Goal: Transaction & Acquisition: Purchase product/service

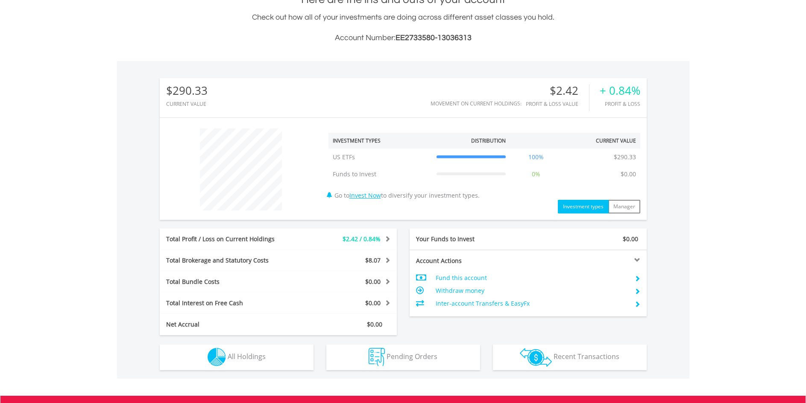
scroll to position [320, 0]
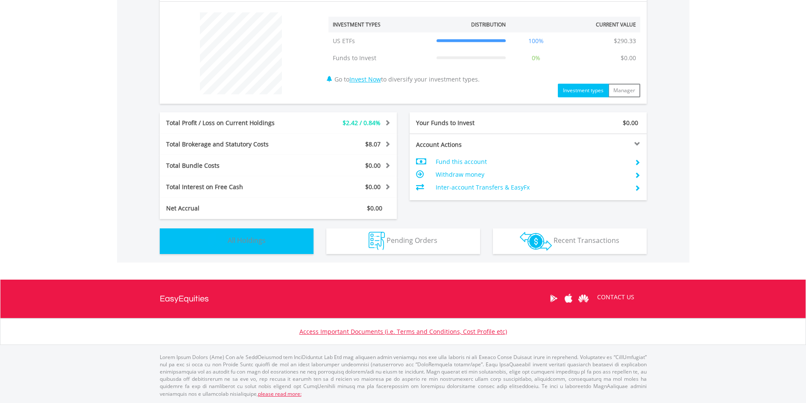
click at [277, 247] on button "Holdings All Holdings" at bounding box center [237, 242] width 154 height 26
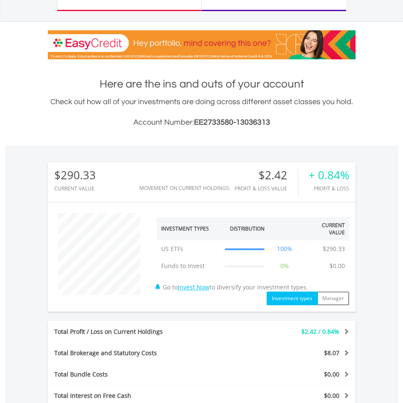
scroll to position [0, 0]
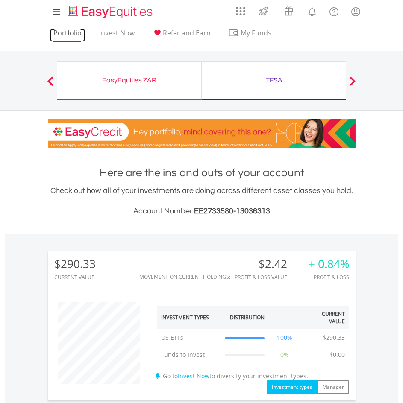
click at [79, 34] on link "Portfolio" at bounding box center [67, 35] width 35 height 13
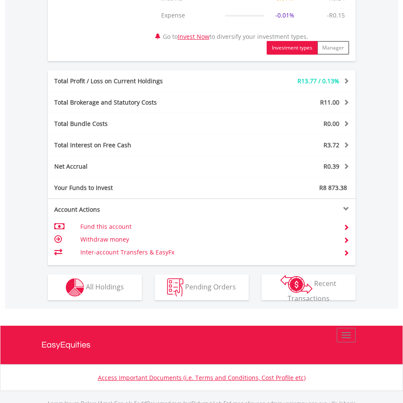
scroll to position [459, 0]
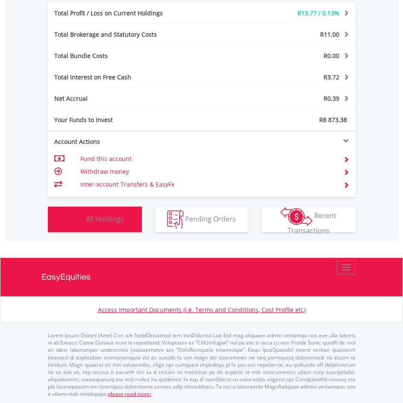
click at [127, 220] on button "Holdings All Holdings" at bounding box center [95, 220] width 94 height 26
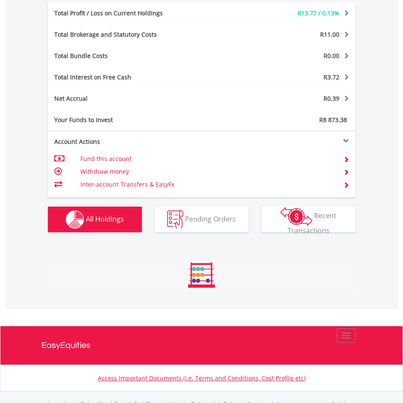
scroll to position [647, 0]
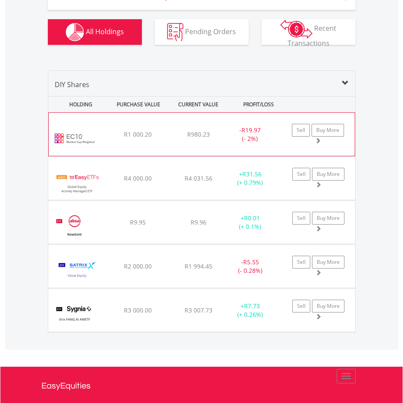
click at [168, 132] on div "﻿ EasyCrypto 10 R1 000.20 R980.23 R217.50 - R19.97 (- 2%) Sell Buy More" at bounding box center [202, 134] width 306 height 43
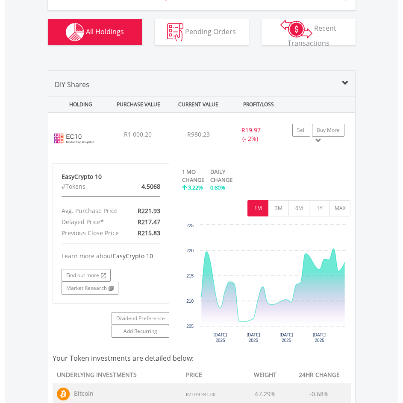
click at [342, 85] on span at bounding box center [345, 83] width 7 height 7
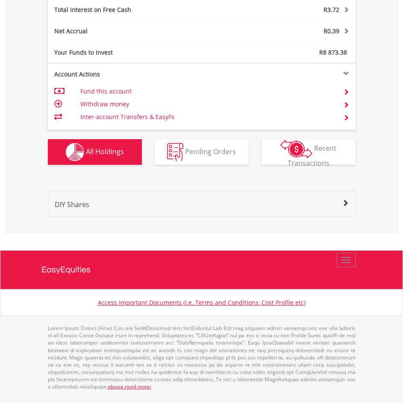
scroll to position [519, 0]
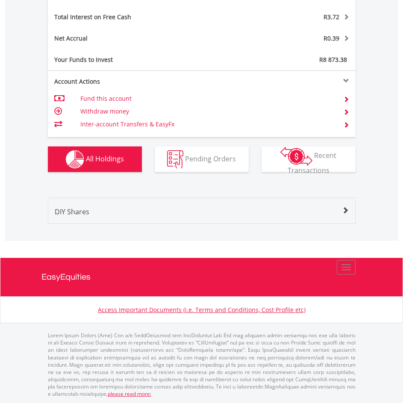
click at [115, 154] on span "All Holdings" at bounding box center [105, 158] width 38 height 9
click at [351, 211] on div "DIY Shares" at bounding box center [201, 215] width 307 height 17
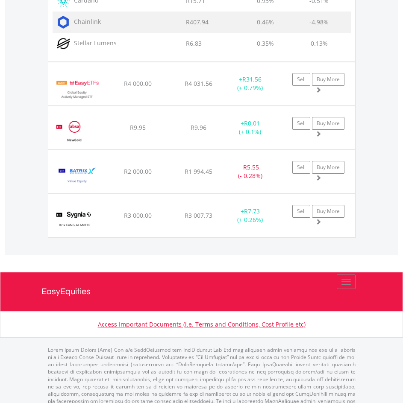
scroll to position [1204, 0]
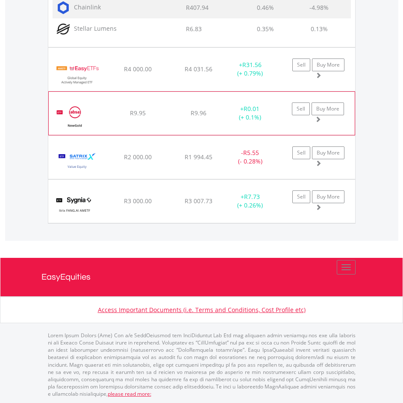
click at [160, 113] on div "R9.95" at bounding box center [138, 113] width 58 height 9
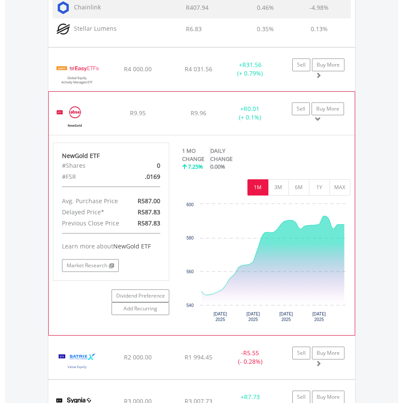
click at [318, 121] on span at bounding box center [318, 119] width 6 height 6
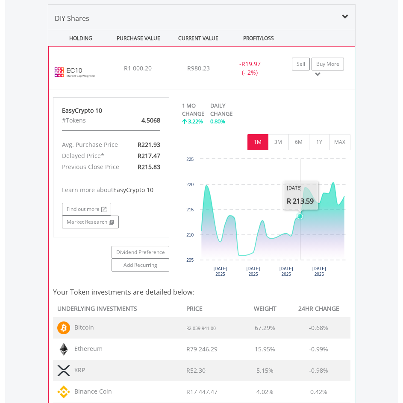
scroll to position [649, 0]
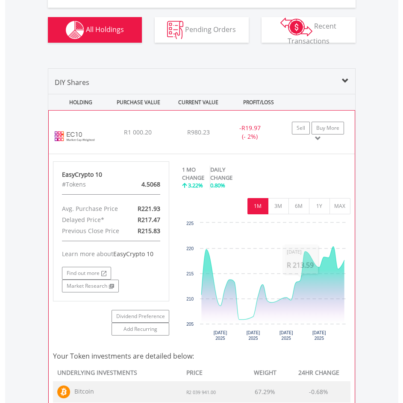
click at [318, 139] on span at bounding box center [318, 138] width 6 height 6
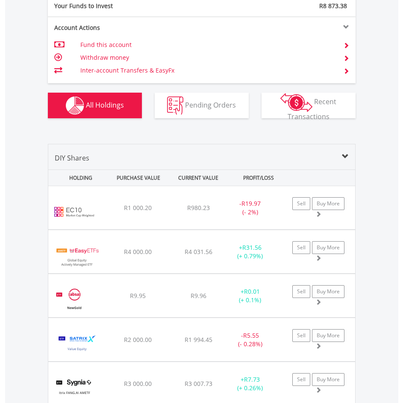
scroll to position [563, 0]
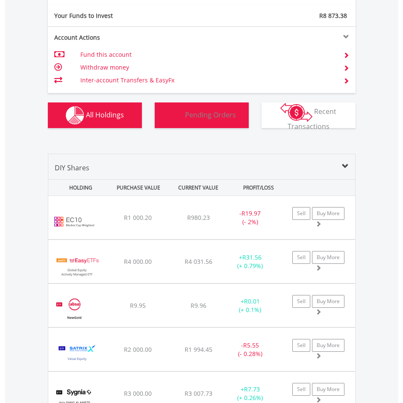
click at [190, 111] on span "Pending Orders" at bounding box center [210, 114] width 51 height 9
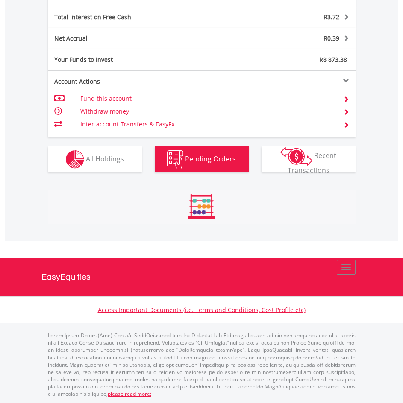
scroll to position [506, 0]
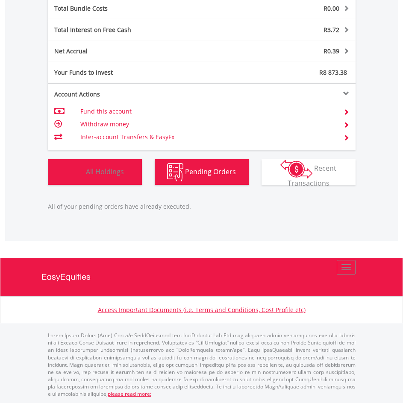
click at [114, 168] on span "All Holdings" at bounding box center [105, 171] width 38 height 9
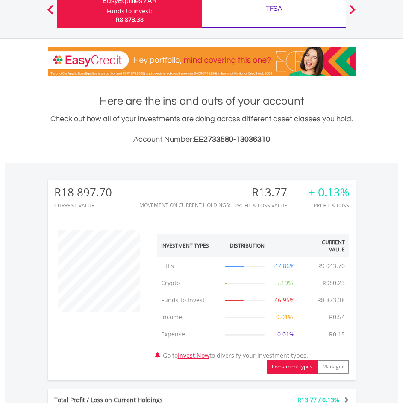
scroll to position [0, 0]
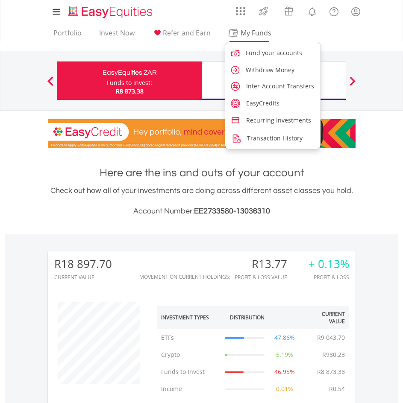
click at [255, 32] on span "My Funds" at bounding box center [256, 32] width 56 height 11
click at [270, 64] on link "Withdraw Money" at bounding box center [273, 70] width 96 height 16
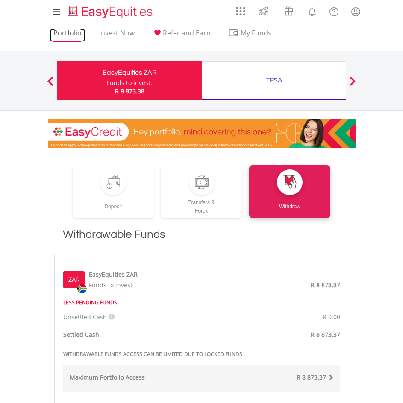
click at [76, 34] on link "Portfolio" at bounding box center [67, 35] width 35 height 13
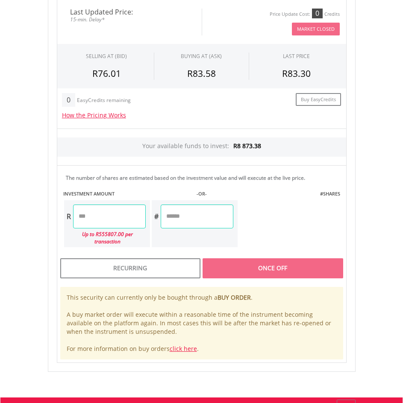
scroll to position [513, 0]
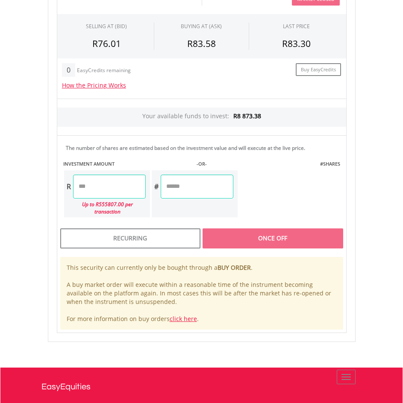
click at [109, 186] on input "number" at bounding box center [109, 187] width 73 height 24
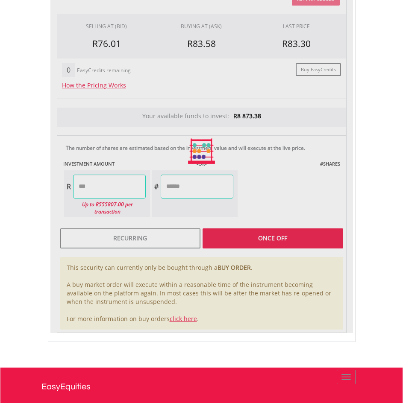
click at [282, 225] on div "Last Updated Price: 15-min. Delay* Price Update Cost: 0 Credits Market Closed S…" at bounding box center [201, 151] width 303 height 363
type input "*******"
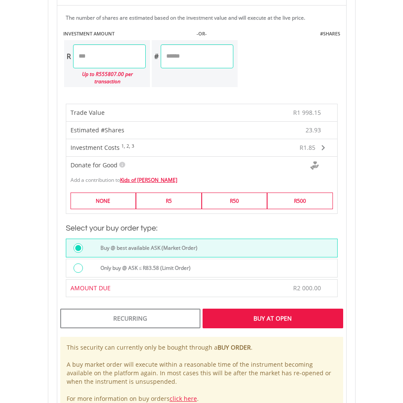
scroll to position [641, 0]
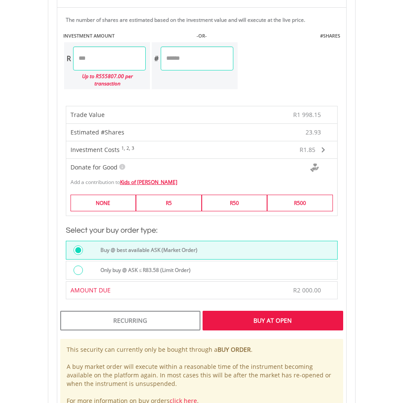
click at [270, 311] on div "Buy At Open" at bounding box center [273, 321] width 140 height 20
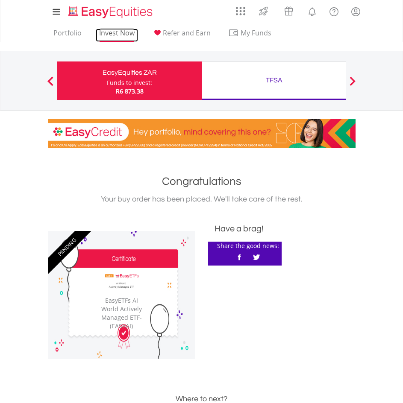
click at [117, 32] on link "Invest Now" at bounding box center [117, 35] width 42 height 13
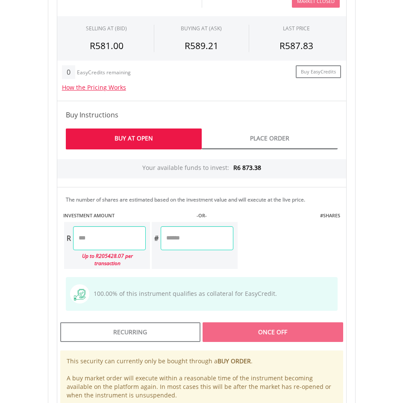
scroll to position [598, 0]
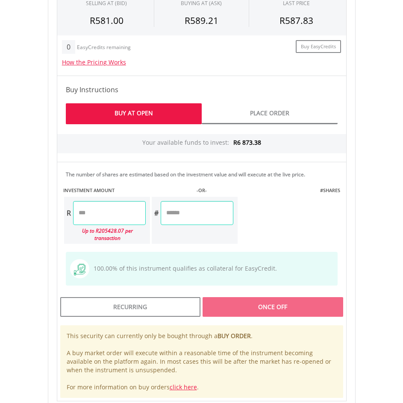
click at [121, 216] on input "number" at bounding box center [109, 213] width 73 height 24
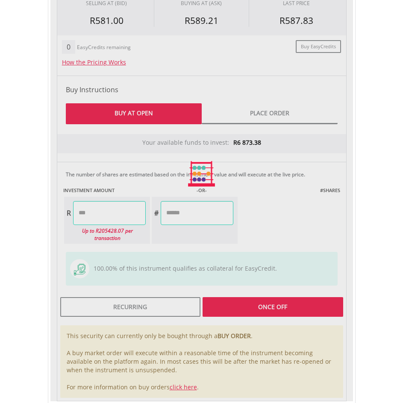
type input "*******"
type input "******"
click at [283, 293] on div "Last Updated Price: 15-min. Delay* Price Update Cost: 0 Credits Market Closed S…" at bounding box center [201, 174] width 303 height 455
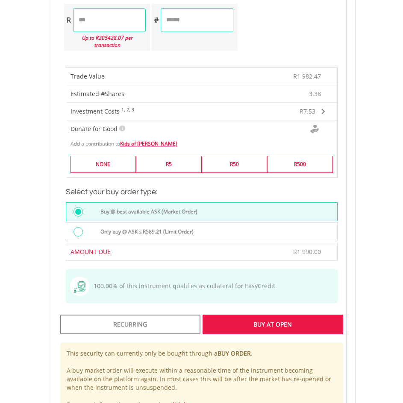
scroll to position [855, 0]
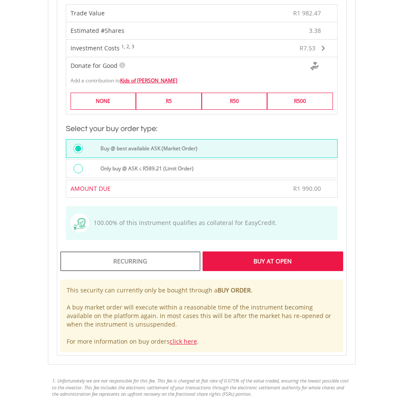
click at [285, 253] on div "Buy At Open" at bounding box center [273, 262] width 140 height 20
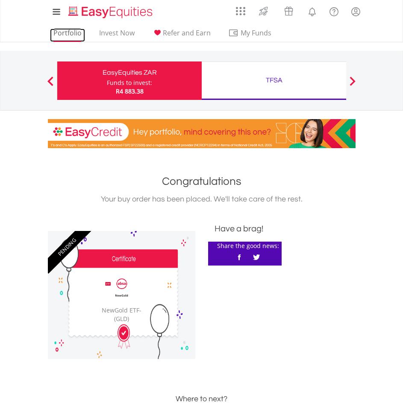
click at [69, 35] on link "Portfolio" at bounding box center [67, 35] width 35 height 13
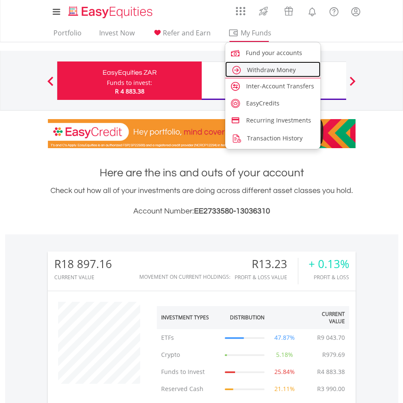
click at [260, 69] on span "Withdraw Money" at bounding box center [271, 70] width 49 height 8
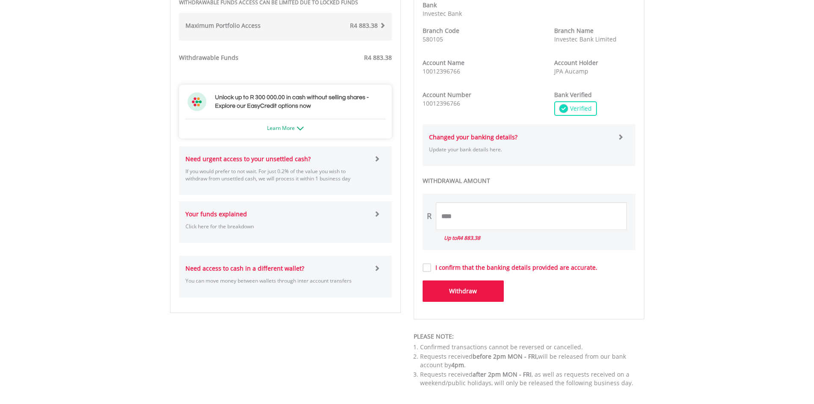
scroll to position [385, 0]
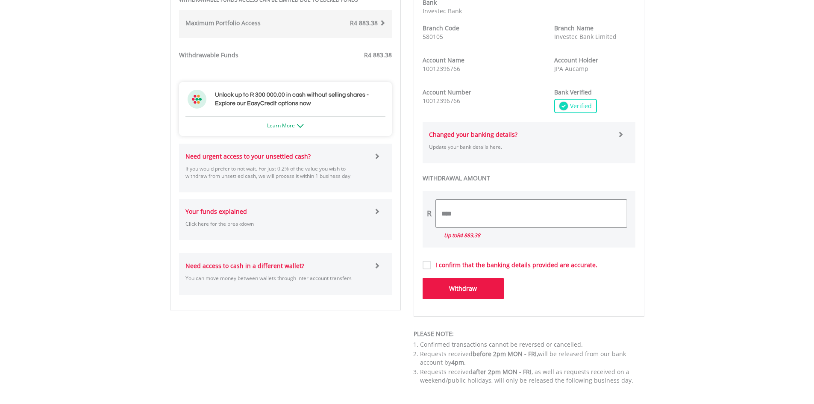
click at [471, 215] on input "****" at bounding box center [531, 214] width 191 height 28
type input "*"
type input "*******"
click at [431, 266] on label "I confirm that the banking details provided are accurate." at bounding box center [514, 265] width 166 height 9
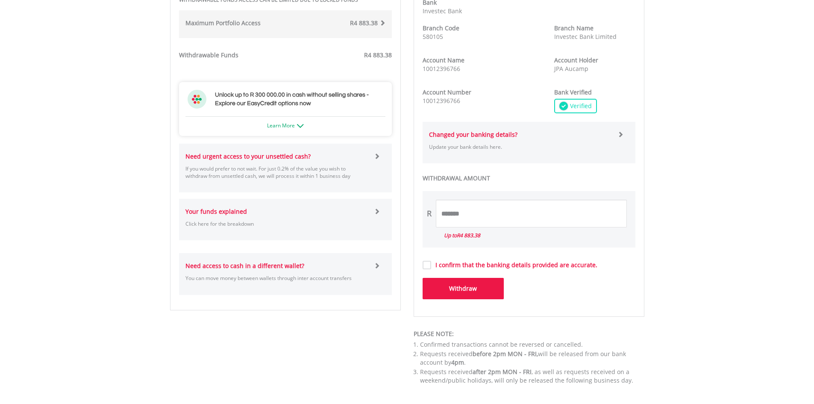
click at [451, 290] on button "Withdraw" at bounding box center [463, 288] width 81 height 21
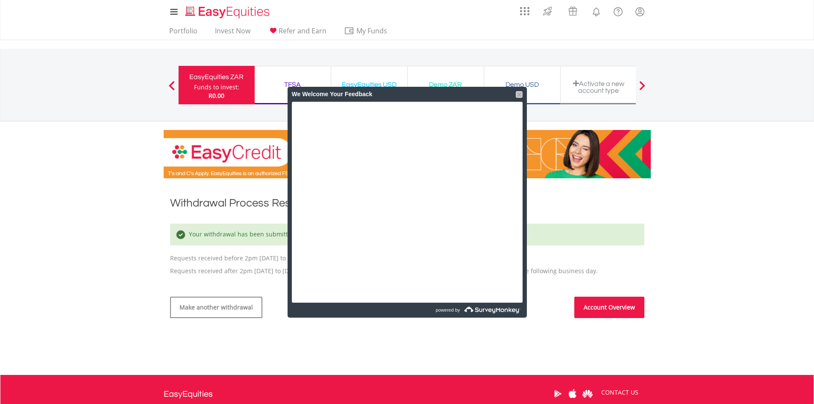
click at [521, 93] on div at bounding box center [519, 94] width 7 height 7
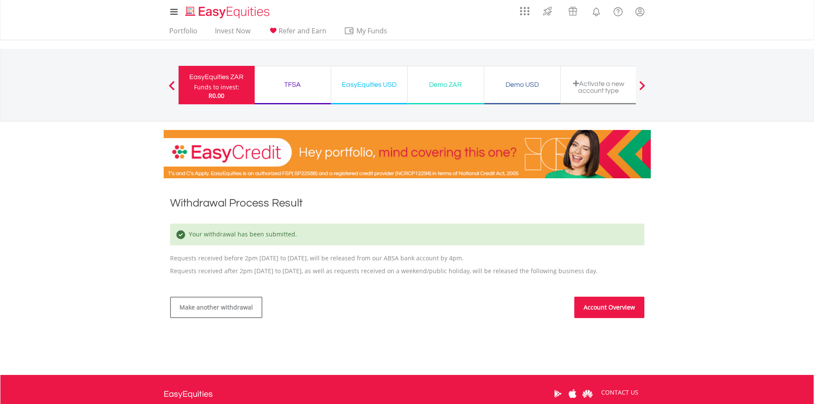
click at [624, 304] on link "Account Overview" at bounding box center [609, 307] width 70 height 21
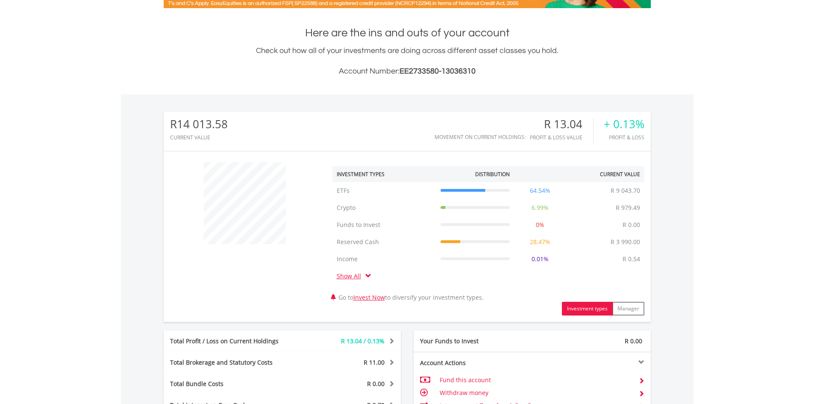
scroll to position [171, 0]
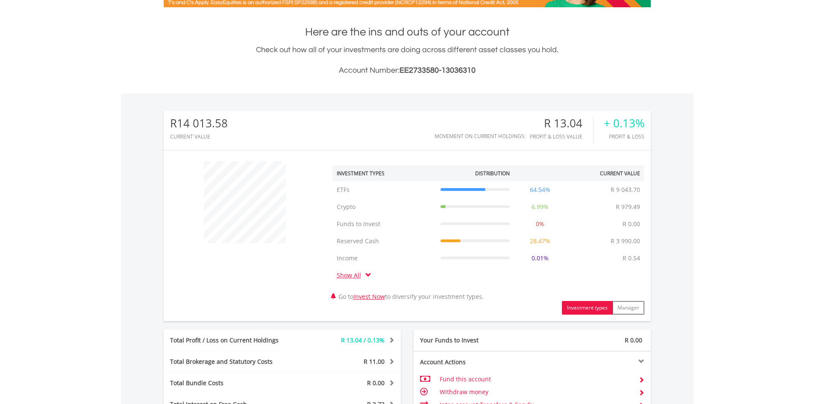
click at [366, 275] on span at bounding box center [368, 275] width 6 height 6
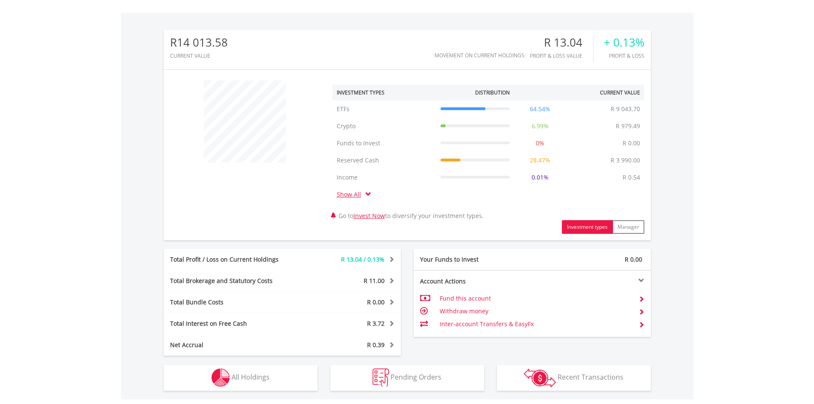
scroll to position [256, 0]
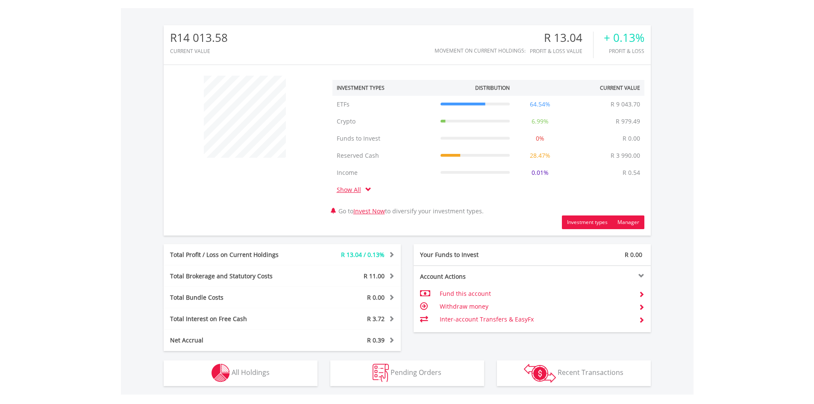
click at [631, 223] on button "Manager" at bounding box center [628, 222] width 32 height 14
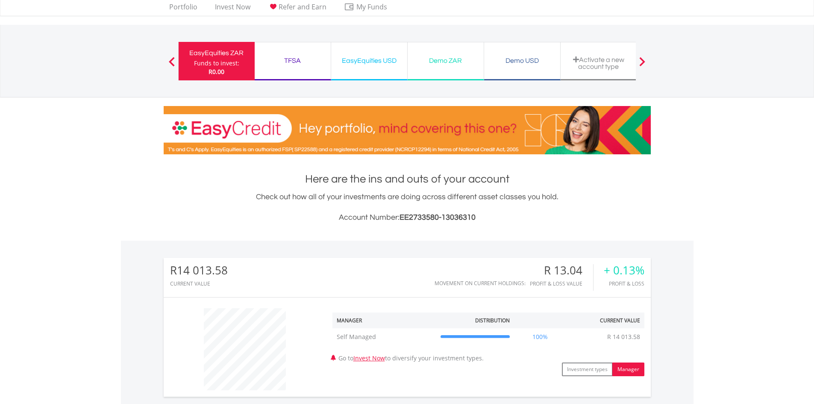
scroll to position [0, 0]
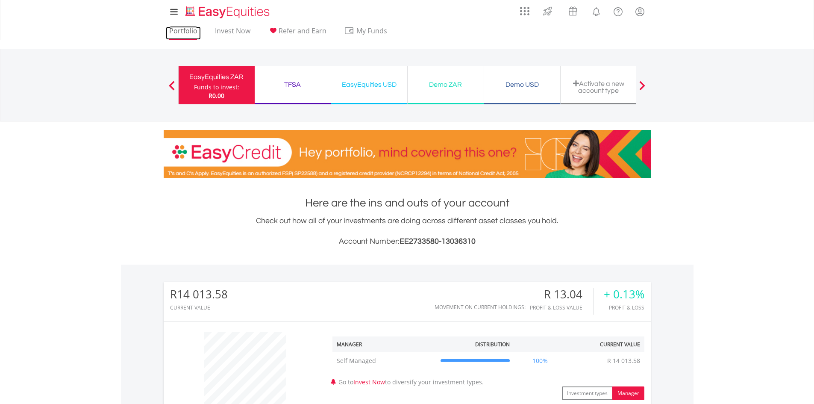
click at [188, 33] on link "Portfolio" at bounding box center [183, 32] width 35 height 13
